Goal: Task Accomplishment & Management: Manage account settings

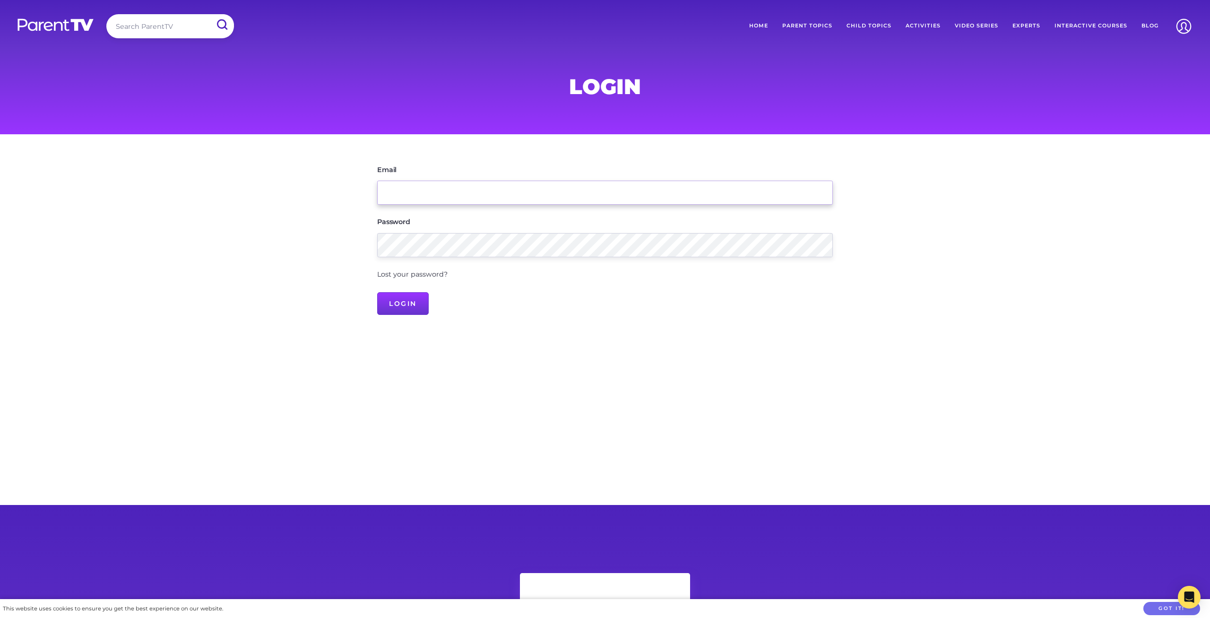
click at [437, 198] on input "Email" at bounding box center [605, 193] width 456 height 24
type input "[EMAIL_ADDRESS][PERSON_NAME][DOMAIN_NAME]"
click at [407, 301] on input "Login" at bounding box center [403, 303] width 52 height 23
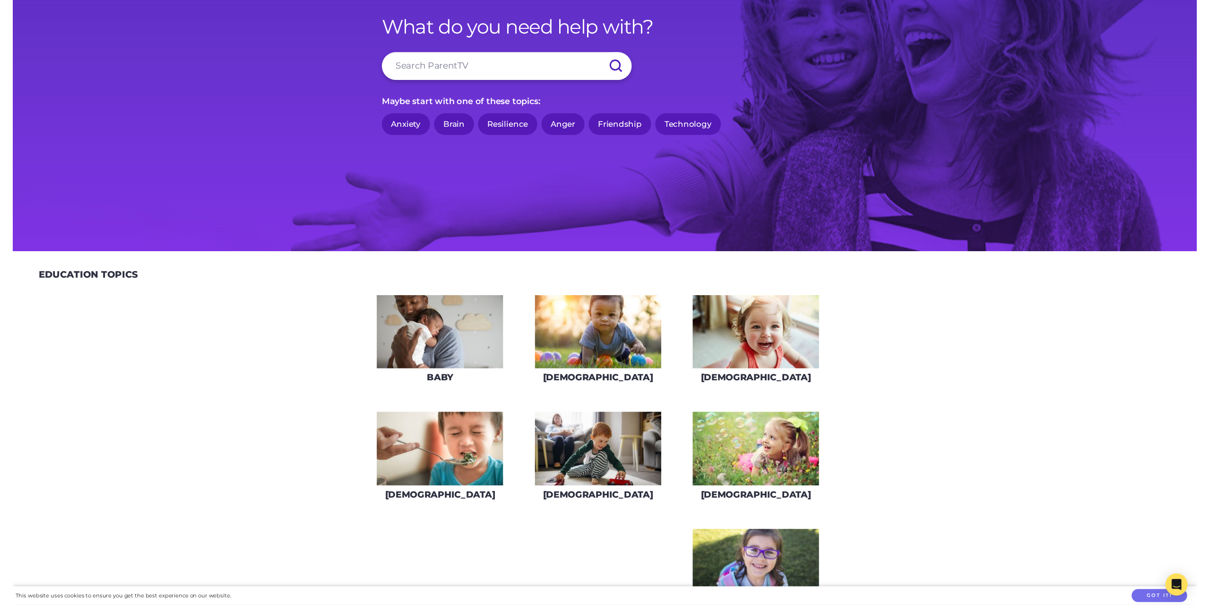
scroll to position [96, 0]
